Goal: Task Accomplishment & Management: Complete application form

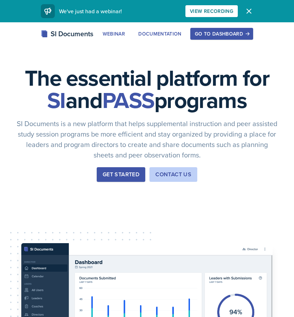
click at [229, 37] on button "Go to Dashboard" at bounding box center [221, 34] width 63 height 12
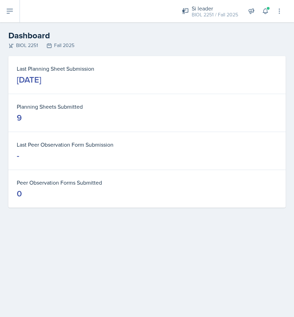
click at [202, 1] on div "Si leader BIOL 2251 / Fall 2025 Si leader BIOL 2251 / Spring 2025 Si leader BIO…" at bounding box center [227, 11] width 111 height 22
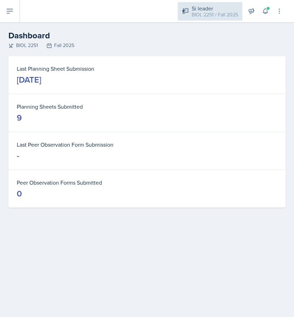
click at [202, 6] on div "Si leader" at bounding box center [214, 8] width 46 height 8
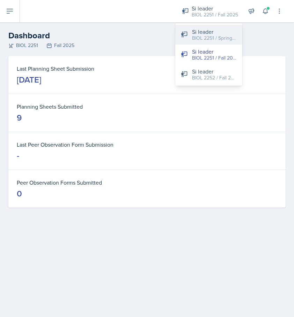
click at [198, 36] on div "BIOL 2251 / Spring 2025" at bounding box center [214, 38] width 45 height 7
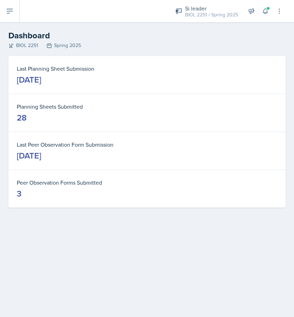
click at [10, 23] on header "Dashboard BIOL 2251 Spring 2025" at bounding box center [147, 39] width 294 height 34
click at [10, 10] on icon at bounding box center [10, 11] width 8 height 8
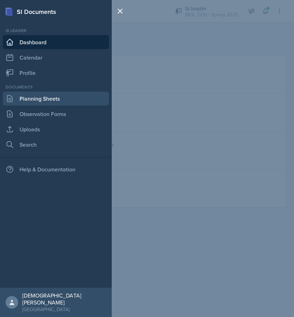
click at [45, 101] on link "Planning Sheets" at bounding box center [56, 99] width 106 height 14
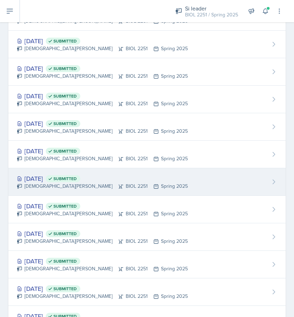
scroll to position [402, 0]
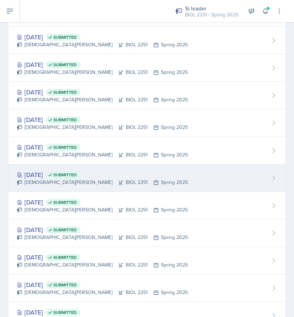
click at [107, 176] on div "[DATE] Submitted" at bounding box center [102, 174] width 171 height 9
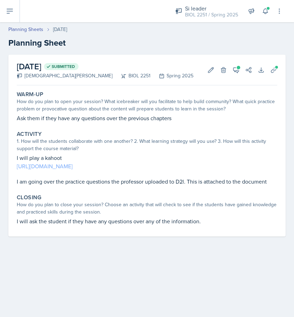
click at [73, 167] on link "[URL][DOMAIN_NAME]" at bounding box center [45, 166] width 56 height 8
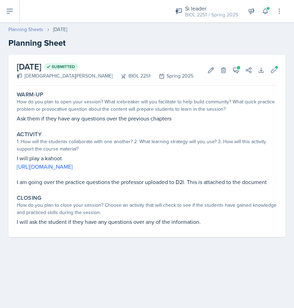
click at [31, 29] on link "Planning Sheets" at bounding box center [25, 29] width 35 height 7
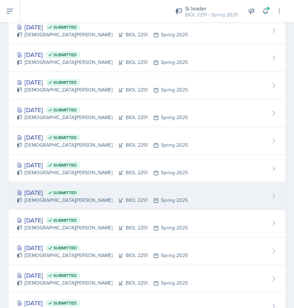
scroll to position [518, 0]
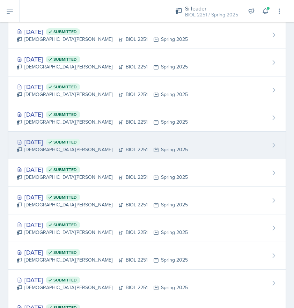
click at [52, 149] on div "[DEMOGRAPHIC_DATA][PERSON_NAME] BIOL 2251 Spring 2025" at bounding box center [102, 149] width 171 height 7
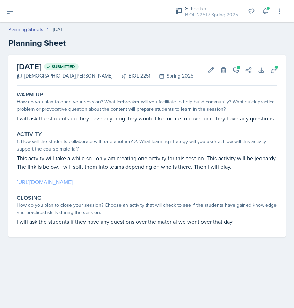
click at [56, 179] on link "[URL][DOMAIN_NAME]" at bounding box center [45, 182] width 56 height 8
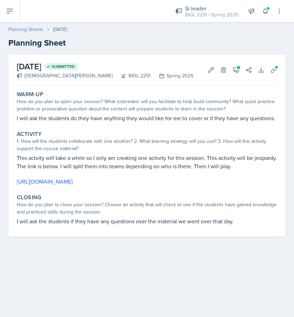
click at [25, 27] on link "Planning Sheets" at bounding box center [25, 29] width 35 height 7
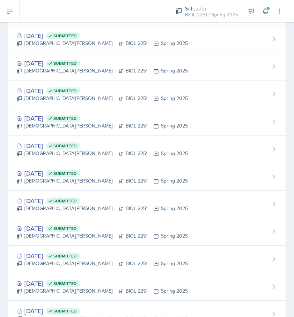
scroll to position [456, 0]
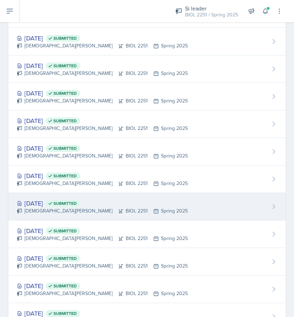
click at [53, 202] on div "[DATE] Submitted" at bounding box center [102, 203] width 171 height 9
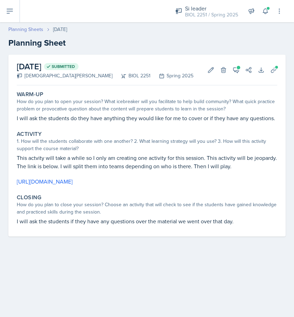
click at [22, 29] on link "Planning Sheets" at bounding box center [25, 29] width 35 height 7
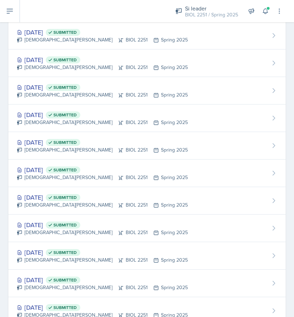
scroll to position [377, 0]
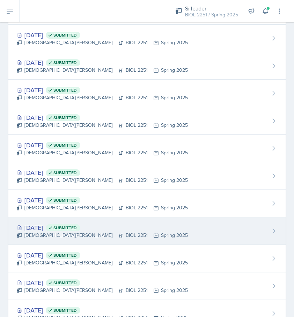
click at [50, 220] on div "[DATE] Submitted [DEMOGRAPHIC_DATA][PERSON_NAME] BIOL 2251 Spring 2025" at bounding box center [146, 232] width 277 height 28
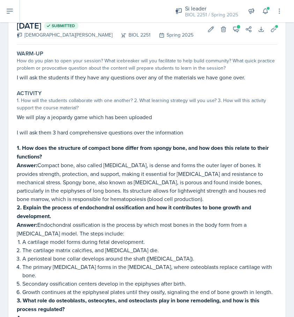
scroll to position [1, 0]
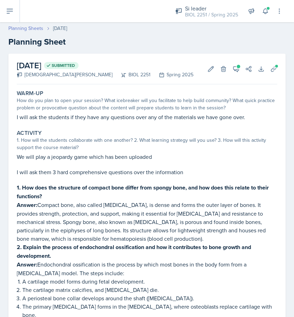
click at [32, 28] on link "Planning Sheets" at bounding box center [25, 28] width 35 height 7
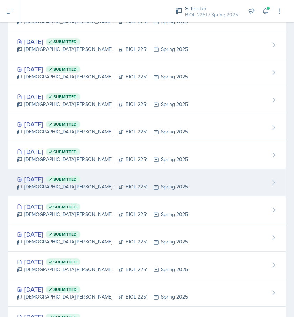
scroll to position [462, 0]
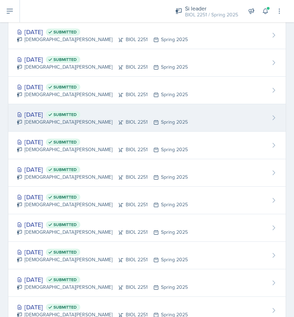
click at [62, 115] on div "[DATE] Submitted" at bounding box center [102, 114] width 171 height 9
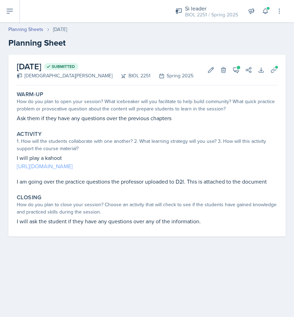
click at [68, 166] on link "[URL][DOMAIN_NAME]" at bounding box center [45, 166] width 56 height 8
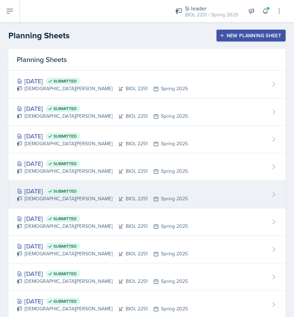
click at [52, 191] on div "[DATE] Submitted" at bounding box center [102, 191] width 171 height 9
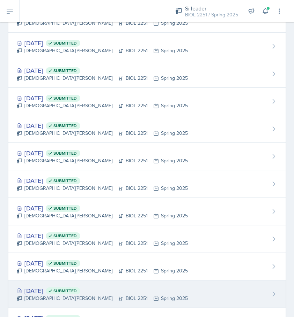
scroll to position [440, 0]
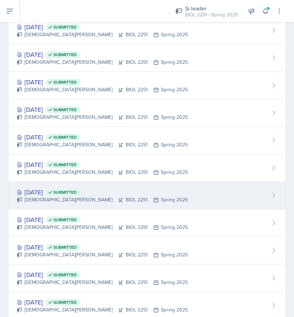
click at [46, 188] on div "[DATE] Submitted" at bounding box center [102, 192] width 171 height 9
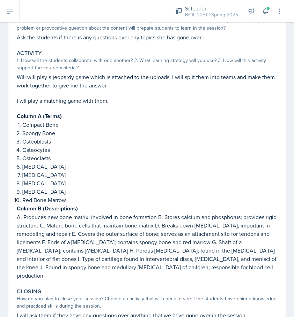
scroll to position [9, 0]
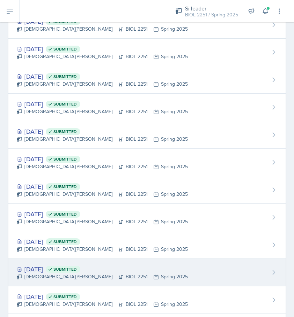
scroll to position [478, 0]
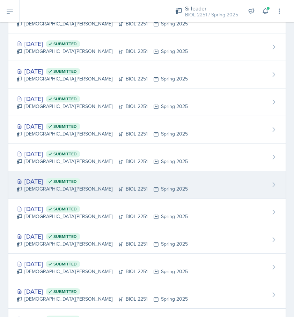
click at [45, 179] on div "[DATE] Submitted" at bounding box center [102, 181] width 171 height 9
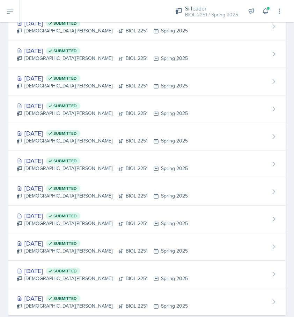
scroll to position [546, 0]
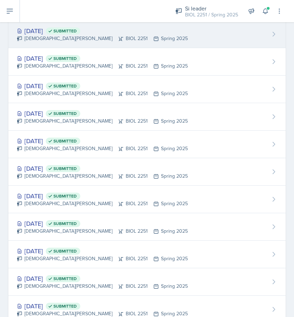
click at [71, 42] on div "[DATE] Submitted [DEMOGRAPHIC_DATA][PERSON_NAME] BIOL 2251 Spring 2025" at bounding box center [146, 35] width 277 height 28
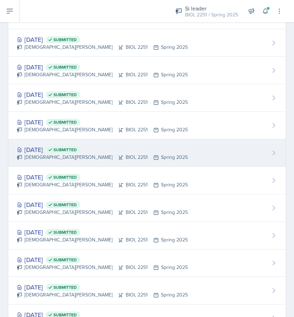
scroll to position [455, 0]
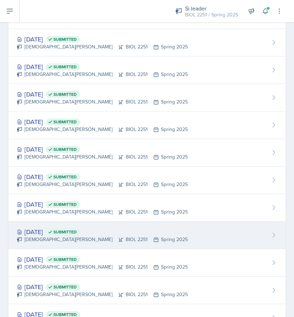
click at [41, 234] on div "[DATE] Submitted" at bounding box center [102, 231] width 171 height 9
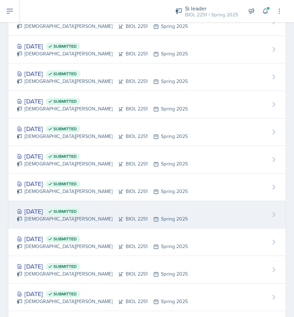
scroll to position [473, 0]
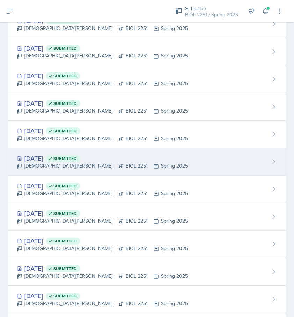
click at [57, 160] on div "[DATE] Submitted" at bounding box center [102, 158] width 171 height 9
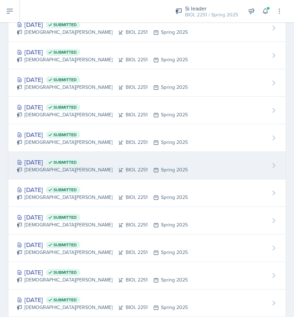
click at [72, 168] on div "[DEMOGRAPHIC_DATA][PERSON_NAME] BIOL 2251 Spring 2025" at bounding box center [102, 169] width 171 height 7
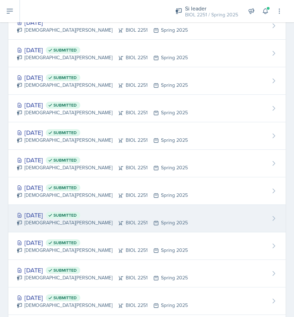
click at [103, 221] on div "[DEMOGRAPHIC_DATA][PERSON_NAME] BIOL 2251 Spring 2025" at bounding box center [102, 222] width 171 height 7
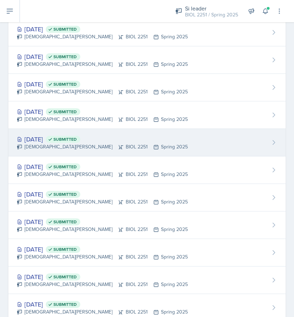
click at [118, 145] on icon at bounding box center [121, 147] width 6 height 6
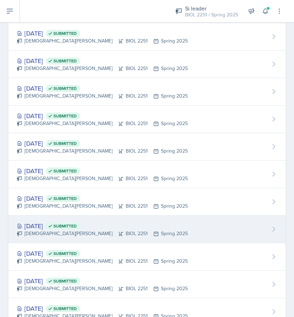
click at [37, 231] on div "[DEMOGRAPHIC_DATA][PERSON_NAME] BIOL 2251 Spring 2025" at bounding box center [102, 233] width 171 height 7
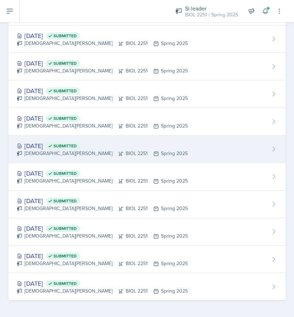
click at [64, 144] on div "[DATE] Submitted" at bounding box center [102, 145] width 171 height 9
click at [69, 141] on div "[DATE] Submitted [DEMOGRAPHIC_DATA][PERSON_NAME] BIOL 2251 Spring 2025" at bounding box center [146, 150] width 277 height 28
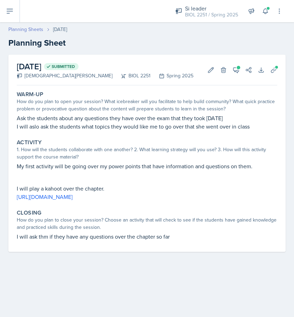
click at [37, 26] on link "Planning Sheets" at bounding box center [25, 29] width 35 height 7
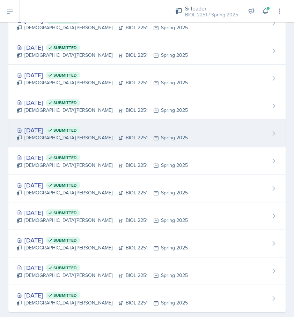
click at [67, 143] on div "[DATE] Submitted [DEMOGRAPHIC_DATA][PERSON_NAME] BIOL 2251 Spring 2025" at bounding box center [146, 134] width 277 height 28
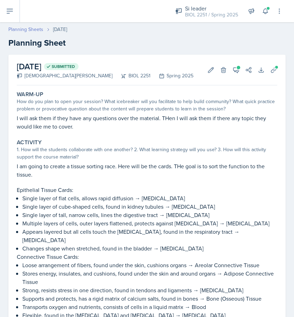
click at [22, 28] on link "Planning Sheets" at bounding box center [25, 29] width 35 height 7
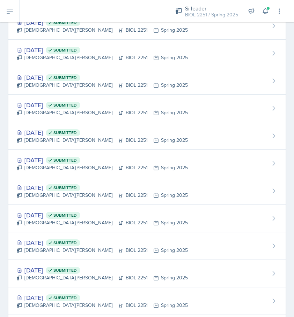
scroll to position [492, 0]
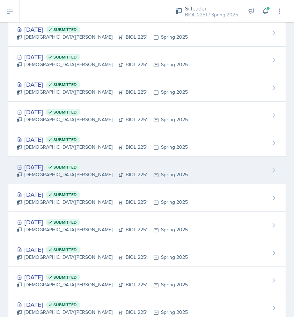
click at [56, 168] on div "[DATE] Submitted" at bounding box center [102, 166] width 171 height 9
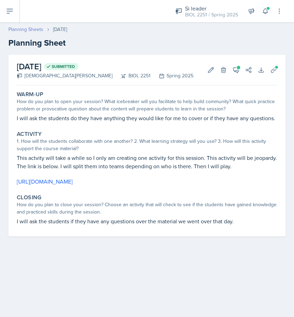
click at [33, 29] on link "Planning Sheets" at bounding box center [25, 29] width 35 height 7
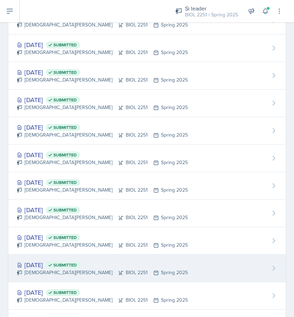
scroll to position [485, 0]
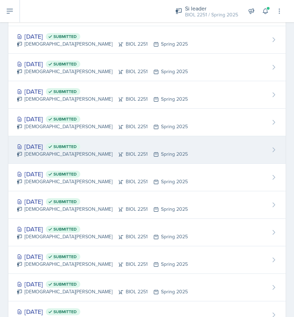
click at [53, 150] on div "[DATE] Submitted" at bounding box center [102, 146] width 171 height 9
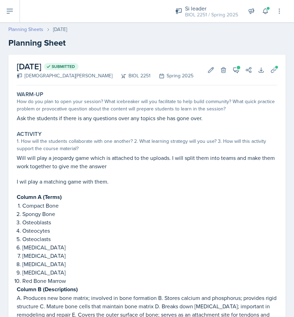
click at [33, 28] on link "Planning Sheets" at bounding box center [25, 29] width 35 height 7
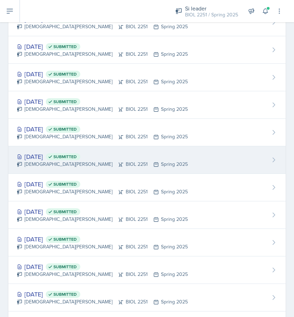
scroll to position [501, 0]
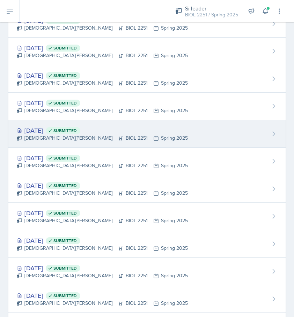
click at [54, 135] on div "[DEMOGRAPHIC_DATA][PERSON_NAME] BIOL 2251 Spring 2025" at bounding box center [102, 138] width 171 height 7
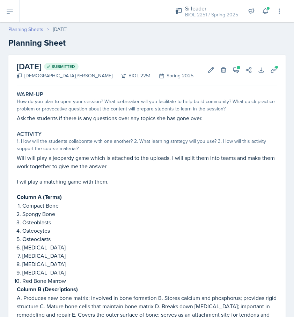
click at [32, 30] on link "Planning Sheets" at bounding box center [25, 29] width 35 height 7
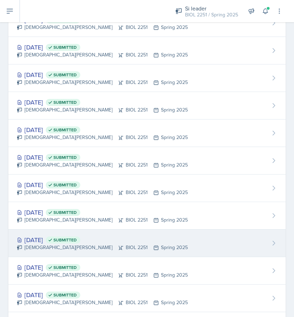
scroll to position [493, 0]
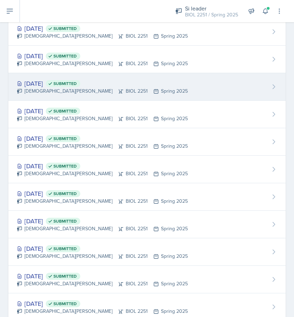
click at [62, 87] on div "[DATE] Submitted" at bounding box center [102, 83] width 171 height 9
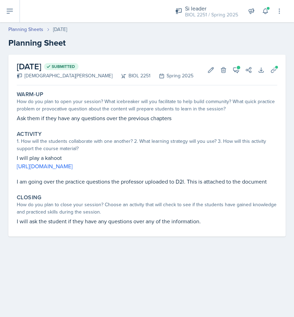
click at [31, 34] on div "Planning Sheets [DATE] Planning Sheet" at bounding box center [147, 37] width 294 height 23
click at [32, 23] on header "Planning Sheets [DATE] Planning Sheet" at bounding box center [147, 37] width 294 height 37
click at [32, 30] on link "Planning Sheets" at bounding box center [25, 29] width 35 height 7
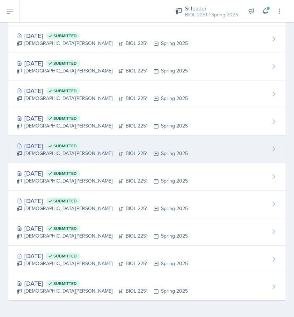
scroll to position [569, 0]
click at [77, 143] on span "Submitted" at bounding box center [64, 146] width 23 height 6
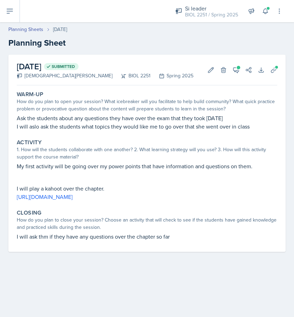
click at [16, 12] on button at bounding box center [10, 11] width 20 height 22
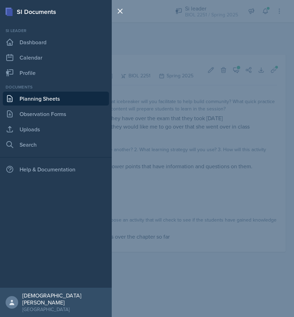
click at [51, 97] on link "Planning Sheets" at bounding box center [56, 99] width 106 height 14
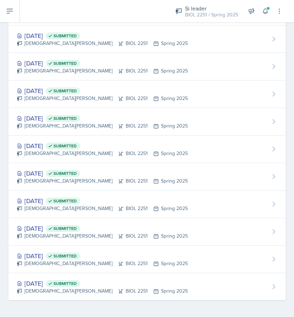
scroll to position [569, 0]
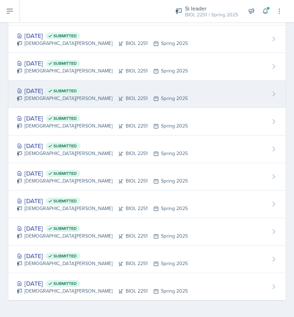
click at [69, 97] on div "[DEMOGRAPHIC_DATA][PERSON_NAME] BIOL 2251 Spring 2025" at bounding box center [102, 98] width 171 height 7
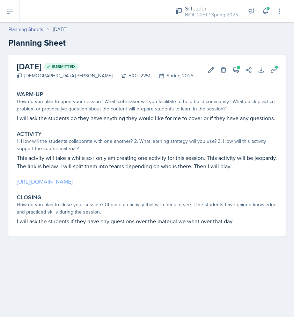
click at [73, 185] on link "[URL][DOMAIN_NAME]" at bounding box center [45, 182] width 56 height 8
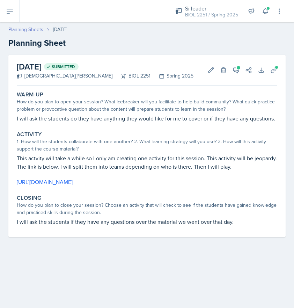
click at [21, 27] on link "Planning Sheets" at bounding box center [25, 29] width 35 height 7
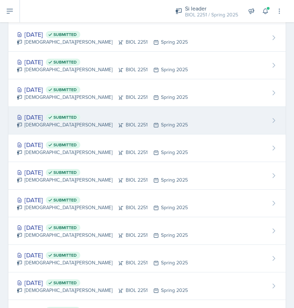
scroll to position [542, 0]
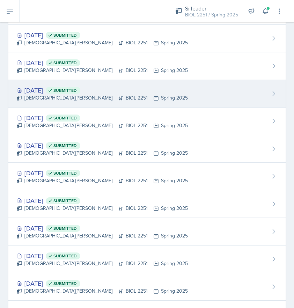
click at [66, 87] on div "[DATE] Submitted" at bounding box center [102, 89] width 171 height 9
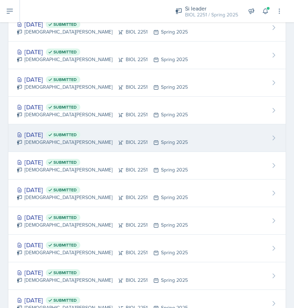
scroll to position [420, 0]
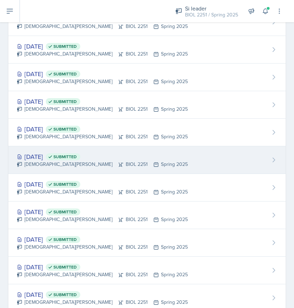
click at [51, 170] on div "[DATE] Submitted [DEMOGRAPHIC_DATA][PERSON_NAME] BIOL 2251 Spring 2025" at bounding box center [146, 160] width 277 height 28
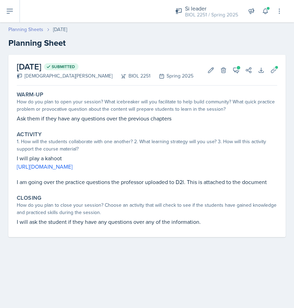
click at [36, 29] on link "Planning Sheets" at bounding box center [25, 29] width 35 height 7
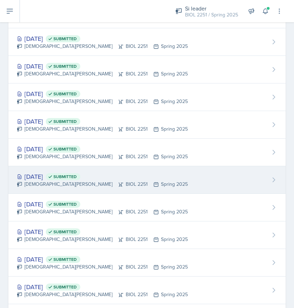
scroll to position [472, 0]
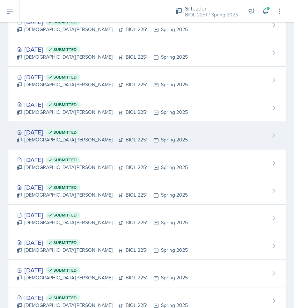
click at [153, 139] on icon at bounding box center [156, 140] width 6 height 6
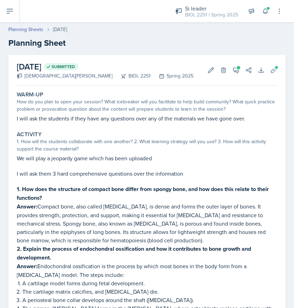
drag, startPoint x: 211, startPoint y: 238, endPoint x: 12, endPoint y: 159, distance: 214.8
click at [12, 159] on div "[DATE] Submitted [DEMOGRAPHIC_DATA][PERSON_NAME] BIOL 2251 Spring 2025 Edit Del…" at bounding box center [146, 282] width 277 height 454
copy div "We will play a jeopardy game which has been uploaded I will ask them 3 hard com…"
click at [3, 12] on button at bounding box center [10, 11] width 20 height 22
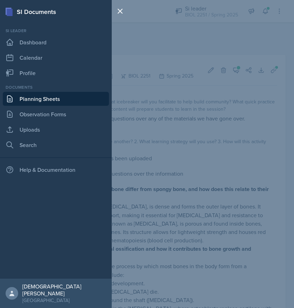
click at [178, 56] on div "SI Documents Si leader Dashboard Calendar Profile Documents Planning Sheets Obs…" at bounding box center [147, 154] width 294 height 308
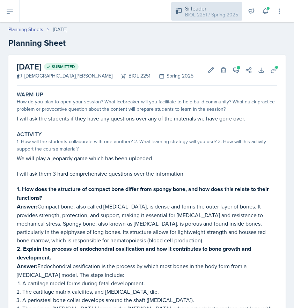
click at [207, 20] on div "Si leader BIOL 2251 / Spring 2025" at bounding box center [206, 11] width 71 height 18
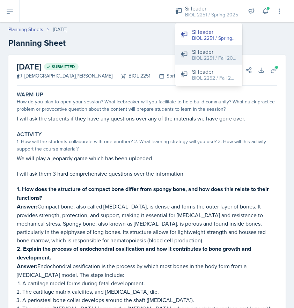
click at [203, 53] on div "Si leader" at bounding box center [214, 51] width 45 height 8
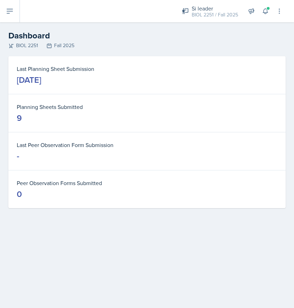
click at [10, 9] on icon at bounding box center [10, 11] width 6 height 4
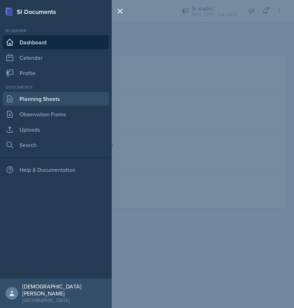
click at [51, 103] on link "Planning Sheets" at bounding box center [56, 99] width 106 height 14
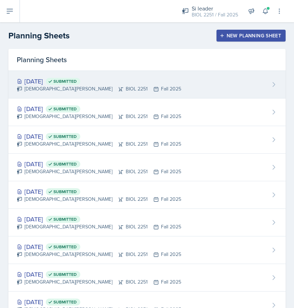
click at [80, 84] on span "Submitted" at bounding box center [63, 81] width 35 height 7
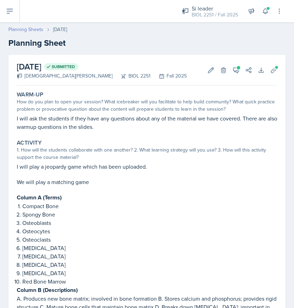
click at [36, 30] on link "Planning Sheets" at bounding box center [25, 29] width 35 height 7
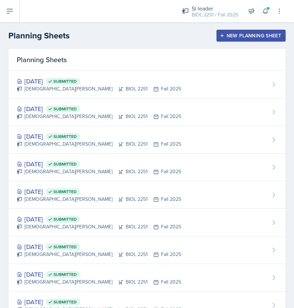
click at [264, 33] on div "New Planning Sheet" at bounding box center [251, 36] width 60 height 6
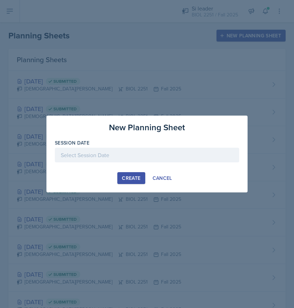
click at [105, 153] on div at bounding box center [147, 154] width 184 height 15
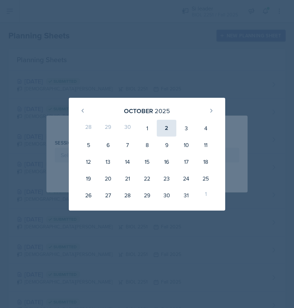
click at [171, 129] on div "2" at bounding box center [167, 128] width 20 height 17
type input "[DATE]"
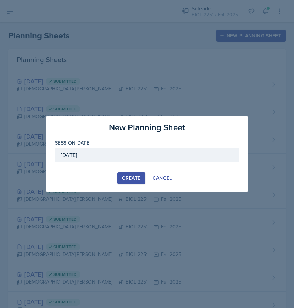
click at [134, 175] on div "Create" at bounding box center [131, 178] width 18 height 6
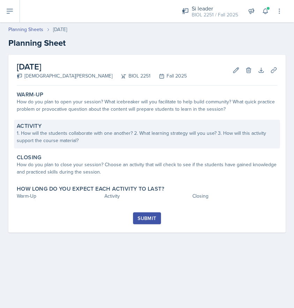
click at [86, 139] on div "1. How will the students collaborate with one another? 2. What learning strateg…" at bounding box center [147, 136] width 260 height 15
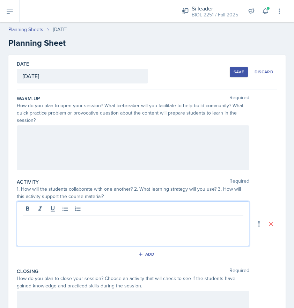
click at [46, 209] on div at bounding box center [133, 223] width 232 height 45
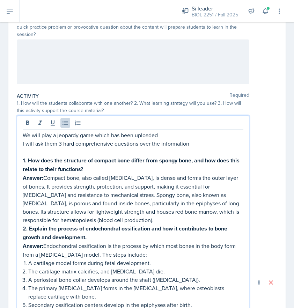
scroll to position [82, 0]
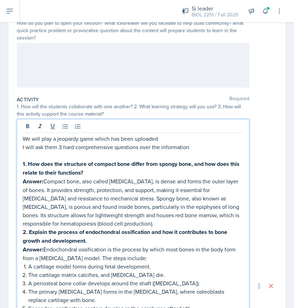
drag, startPoint x: 168, startPoint y: 136, endPoint x: 16, endPoint y: 130, distance: 152.5
click at [16, 130] on div "Date [DATE] [DATE] 28 29 30 1 2 3 4 5 6 7 8 9 10 11 12 13 14 15 16 17 18 19 20 …" at bounding box center [146, 281] width 277 height 619
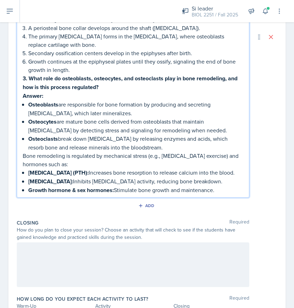
scroll to position [336, 0]
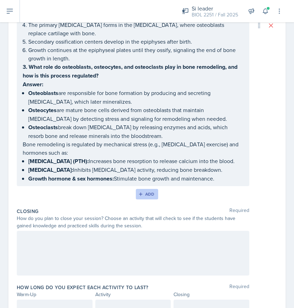
click at [153, 197] on div "Add" at bounding box center [146, 194] width 15 height 6
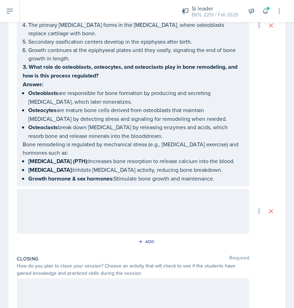
click at [108, 210] on div at bounding box center [133, 211] width 232 height 45
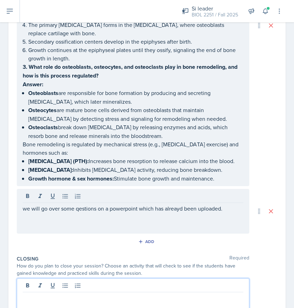
scroll to position [339, 0]
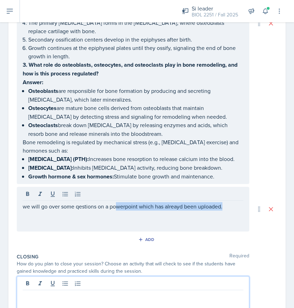
click at [115, 210] on p "we will go over some qestions on a powerpoint which has alreayd been uploaded." at bounding box center [133, 206] width 220 height 8
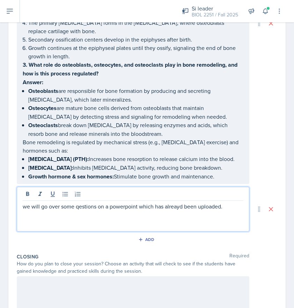
click at [61, 210] on p "we will go over some qestions on a powerpoint which has alreayd been uploaded." at bounding box center [133, 206] width 220 height 8
click at [181, 210] on p "we will go over some qestions on a powerpoint which has alreayd been uploaded." at bounding box center [133, 206] width 220 height 8
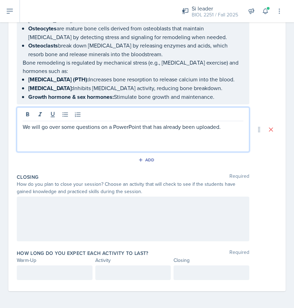
scroll to position [0, 0]
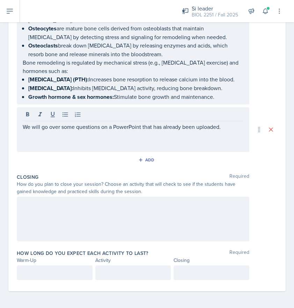
click at [89, 216] on div at bounding box center [133, 218] width 232 height 45
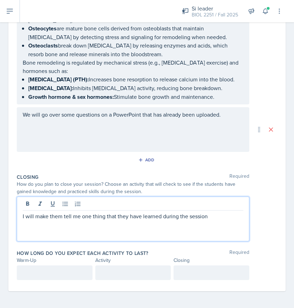
click at [52, 267] on div at bounding box center [55, 272] width 76 height 15
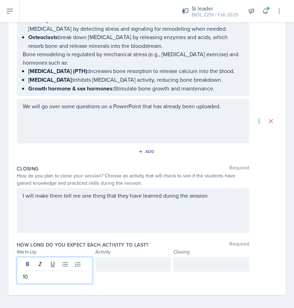
click at [107, 271] on div at bounding box center [133, 264] width 76 height 15
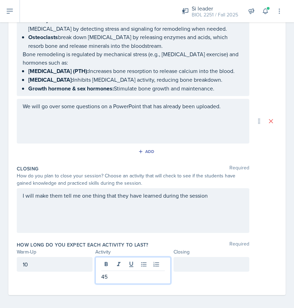
click at [209, 271] on div at bounding box center [211, 264] width 76 height 15
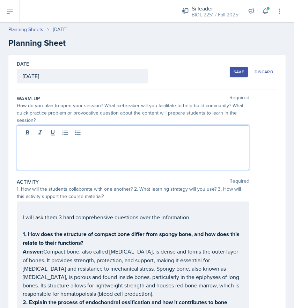
click at [90, 131] on div at bounding box center [133, 147] width 232 height 45
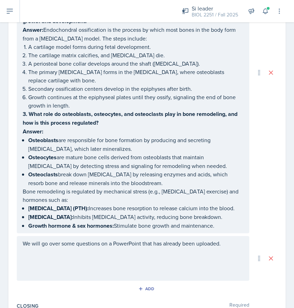
scroll to position [307, 0]
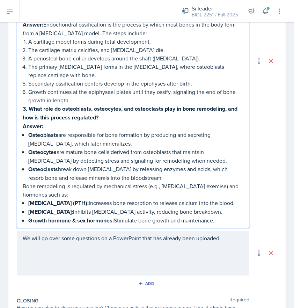
click at [160, 195] on div "I will ask them 3 hard comprehensive questions over the information 1. How does…" at bounding box center [133, 67] width 220 height 315
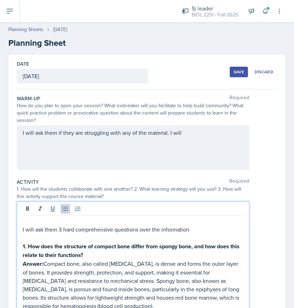
scroll to position [0, 0]
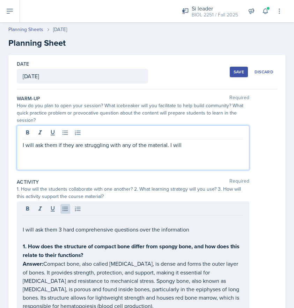
drag, startPoint x: 188, startPoint y: 130, endPoint x: 88, endPoint y: 135, distance: 99.5
click at [88, 135] on div "I will ask them if they are struggling with any of the material. I will" at bounding box center [133, 147] width 232 height 45
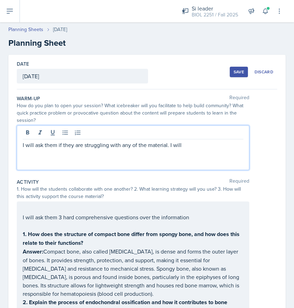
drag, startPoint x: 188, startPoint y: 145, endPoint x: -51, endPoint y: 145, distance: 238.8
click at [0, 145] on html "SI Documents Si leader Dashboard Calendar Profile Documents Planning Sheets Obs…" at bounding box center [147, 154] width 294 height 308
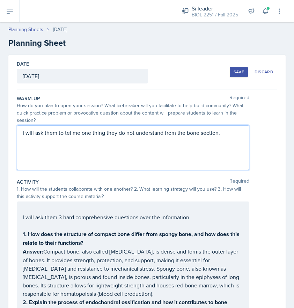
click at [238, 71] on div "Save" at bounding box center [238, 72] width 10 height 6
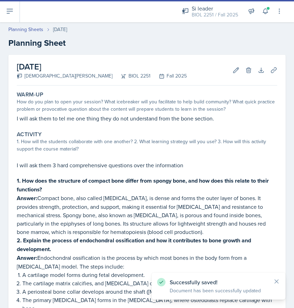
click at [12, 9] on icon at bounding box center [10, 11] width 6 height 4
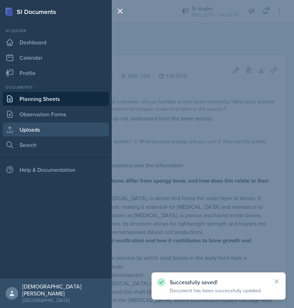
click at [24, 127] on link "Uploads" at bounding box center [56, 129] width 106 height 14
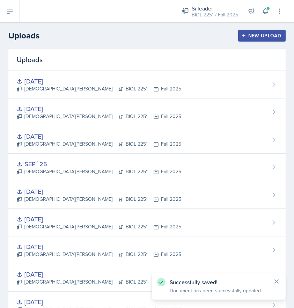
click at [246, 36] on icon "button" at bounding box center [243, 35] width 5 height 5
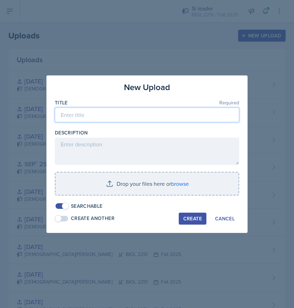
click at [97, 113] on input at bounding box center [147, 114] width 184 height 15
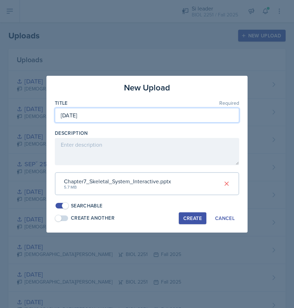
type input "[DATE]"
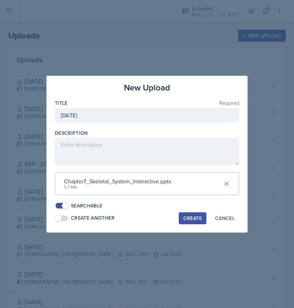
click at [192, 215] on div "Create" at bounding box center [192, 218] width 18 height 6
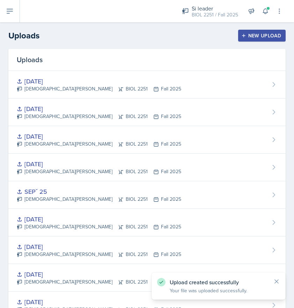
click at [242, 28] on header "Uploads New Upload" at bounding box center [147, 35] width 294 height 26
click at [242, 31] on button "New Upload" at bounding box center [262, 36] width 48 height 12
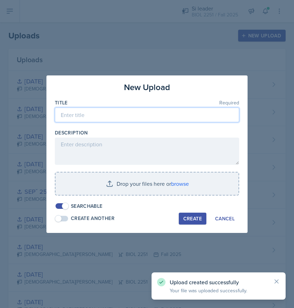
click at [117, 116] on input at bounding box center [147, 114] width 184 height 15
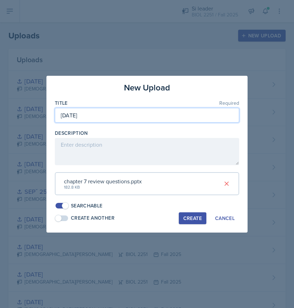
type input "[DATE]"
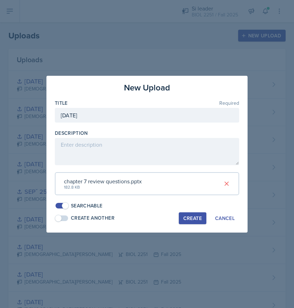
click at [191, 215] on div "Create" at bounding box center [192, 218] width 18 height 6
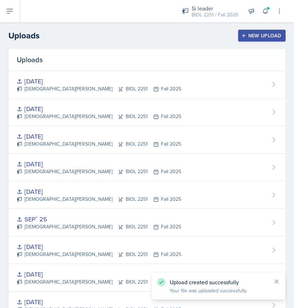
click at [7, 12] on icon at bounding box center [10, 11] width 6 height 4
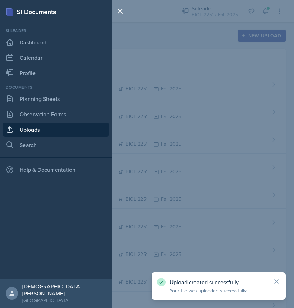
click at [110, 96] on nav "Si leader Dashboard Calendar Profile Documents Planning Sheets Observation Form…" at bounding box center [56, 106] width 112 height 157
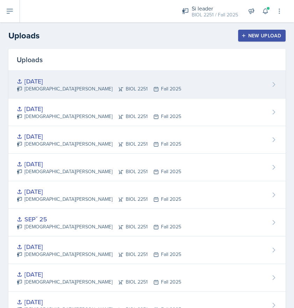
click at [118, 91] on div "[DEMOGRAPHIC_DATA][PERSON_NAME] BIOL 2251 Fall 2025" at bounding box center [99, 88] width 164 height 7
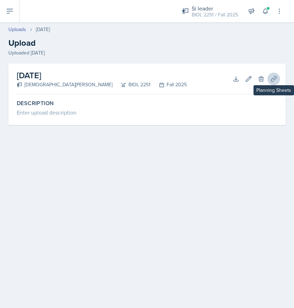
click at [271, 81] on icon at bounding box center [273, 78] width 7 height 7
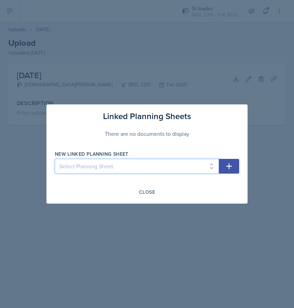
select select "d0357215-60b6-4724-b950-1e1ddc50664d"
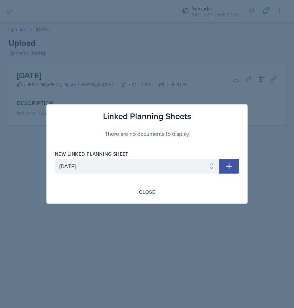
click at [225, 166] on icon "button" at bounding box center [229, 166] width 8 height 8
select select
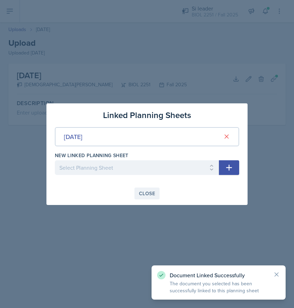
click at [148, 190] on div "Close" at bounding box center [147, 193] width 16 height 6
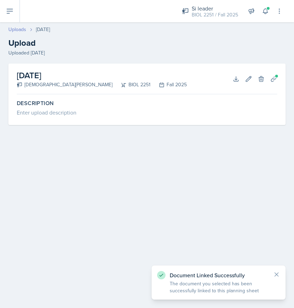
click at [14, 28] on link "Uploads" at bounding box center [17, 29] width 18 height 7
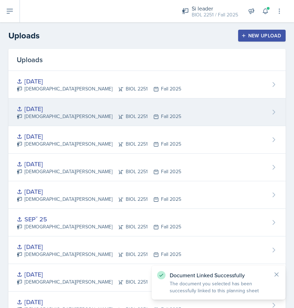
click at [52, 111] on div "[DATE]" at bounding box center [99, 108] width 164 height 9
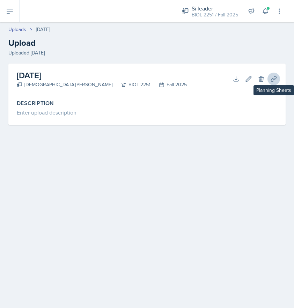
click at [276, 79] on icon at bounding box center [273, 78] width 7 height 7
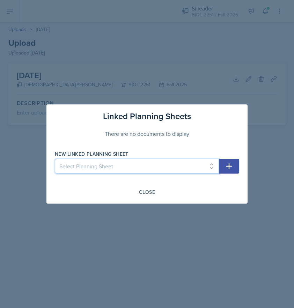
select select "d0357215-60b6-4724-b950-1e1ddc50664d"
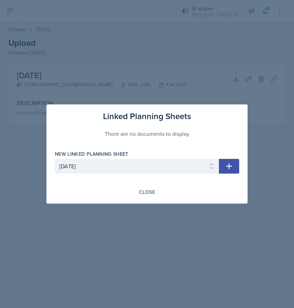
click at [235, 166] on button "button" at bounding box center [229, 166] width 20 height 15
select select
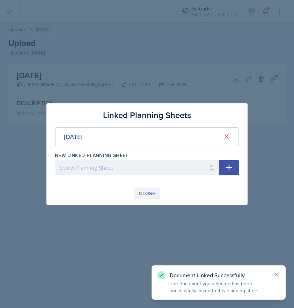
click at [151, 195] on div "Close" at bounding box center [147, 193] width 16 height 6
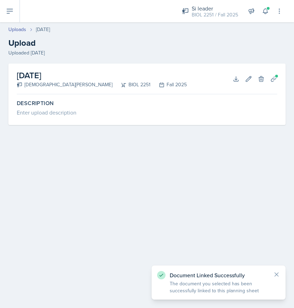
click at [11, 16] on button at bounding box center [10, 11] width 20 height 22
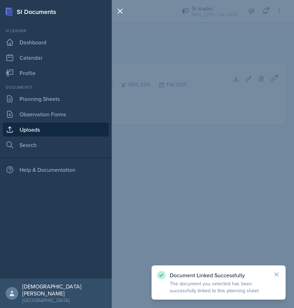
click at [39, 91] on div "Documents Planning Sheets Observation Forms Uploads Search" at bounding box center [56, 118] width 106 height 68
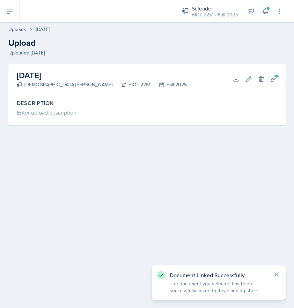
click at [17, 13] on button at bounding box center [10, 11] width 20 height 22
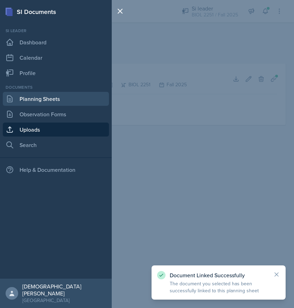
click at [26, 97] on link "Planning Sheets" at bounding box center [56, 99] width 106 height 14
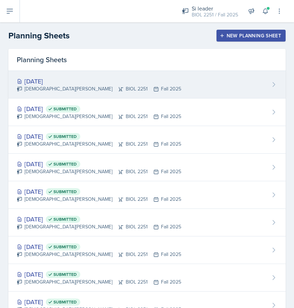
click at [139, 97] on div "[DATE] [PERSON_NAME] BIOL 2251 Fall 2025" at bounding box center [146, 85] width 277 height 28
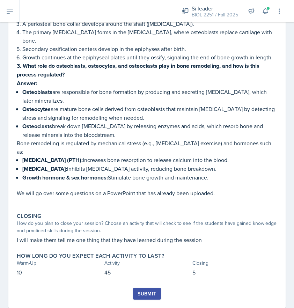
click at [144, 290] on div "Submit" at bounding box center [146, 293] width 18 height 6
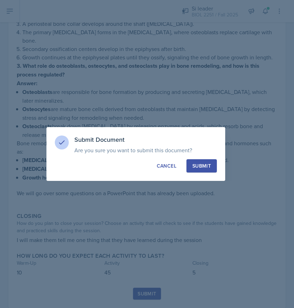
click at [205, 164] on div "Submit" at bounding box center [201, 165] width 18 height 7
